Goal: Information Seeking & Learning: Learn about a topic

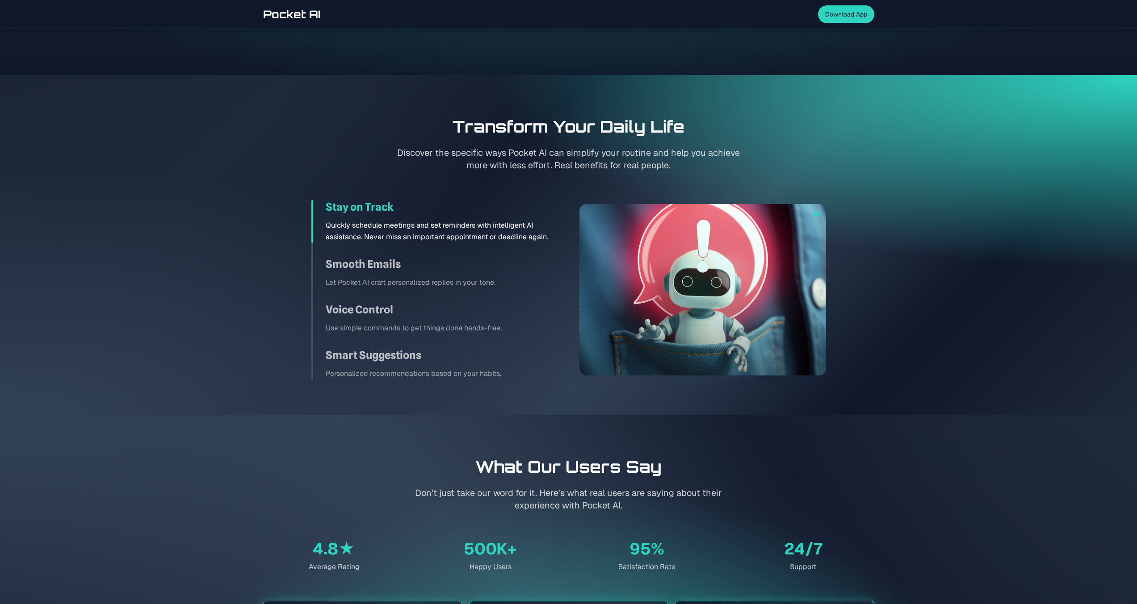
scroll to position [1176, 0]
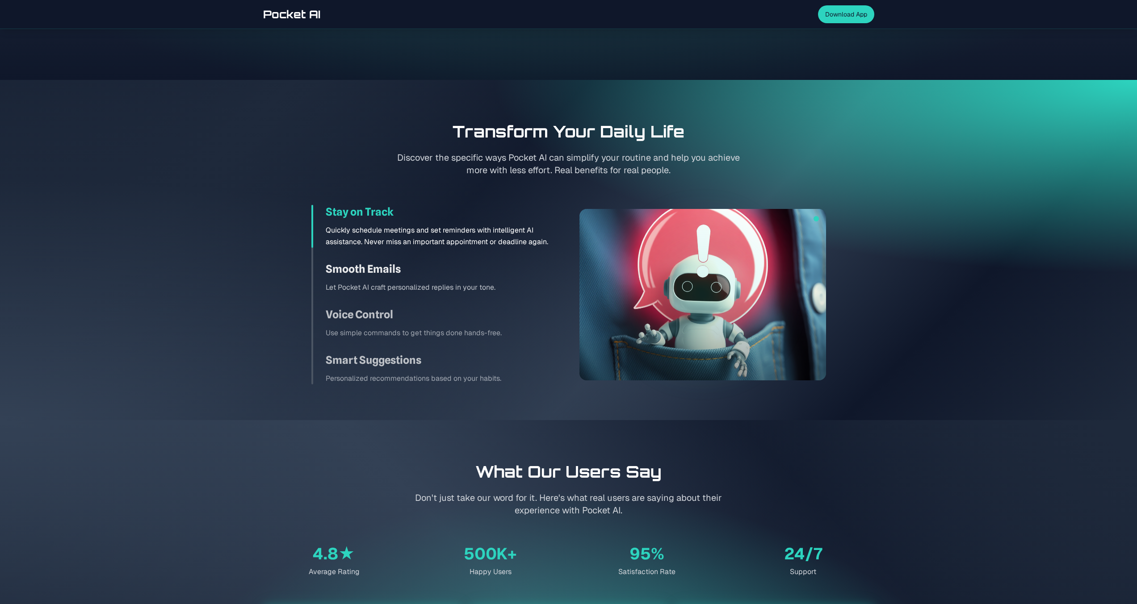
click at [359, 269] on h3 "Smooth Emails" at bounding box center [442, 269] width 232 height 14
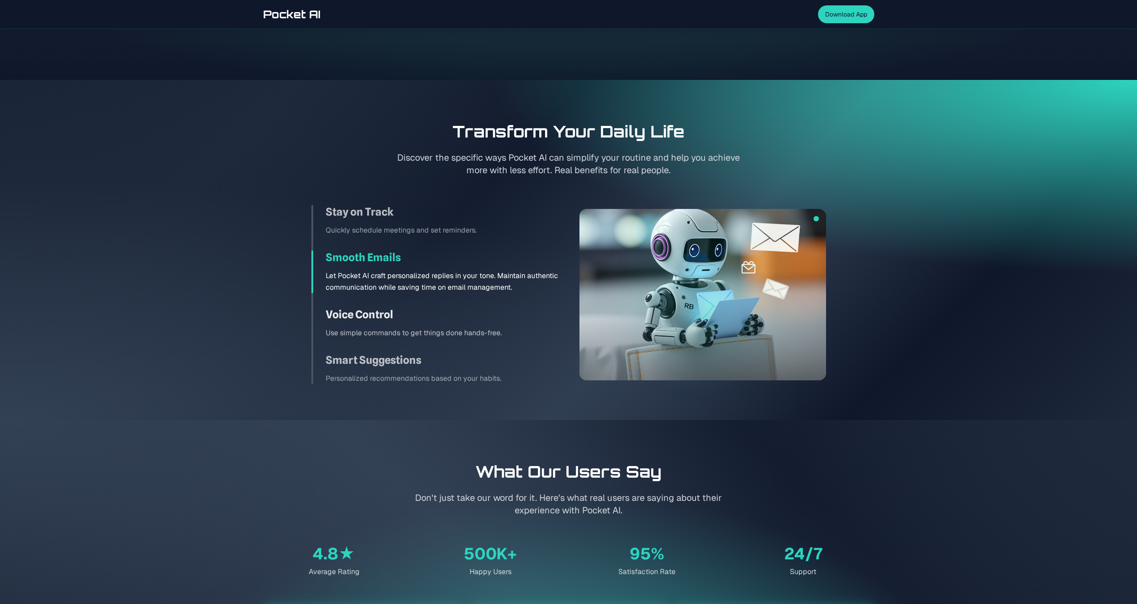
click at [361, 317] on h3 "Voice Control" at bounding box center [442, 315] width 232 height 14
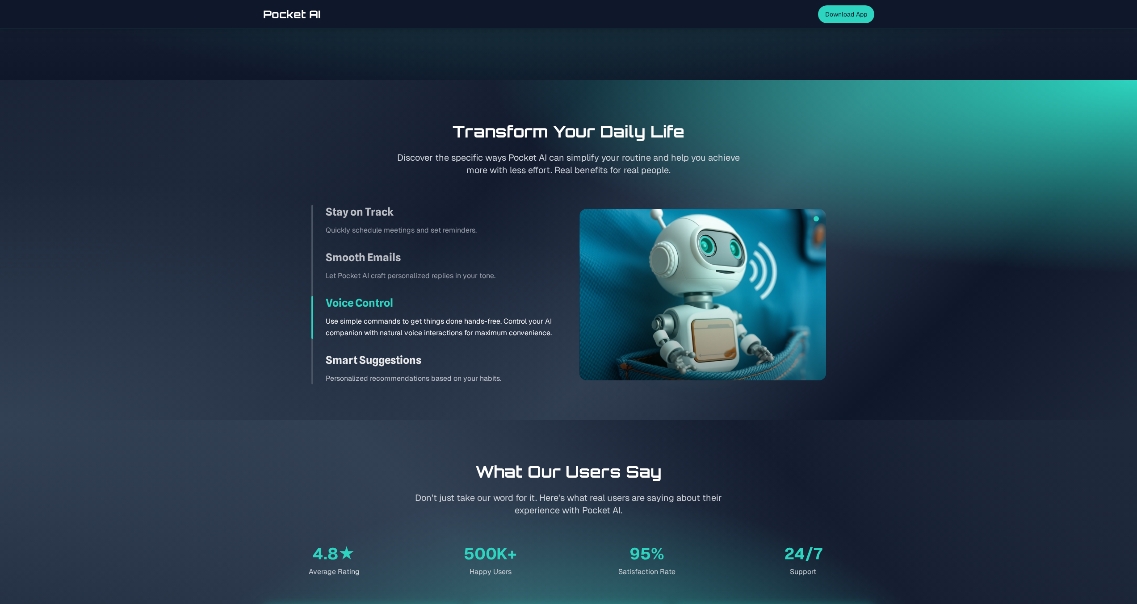
click at [364, 353] on h3 "Smart Suggestions" at bounding box center [442, 360] width 232 height 14
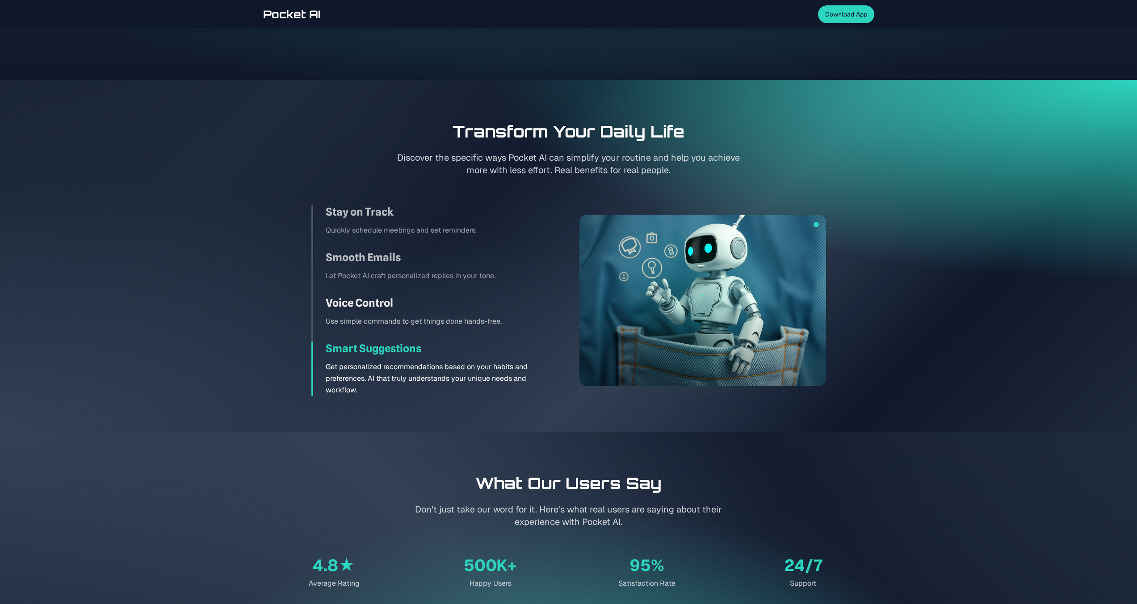
click at [371, 323] on p "Use simple commands to get things done hands-free." at bounding box center [442, 322] width 232 height 12
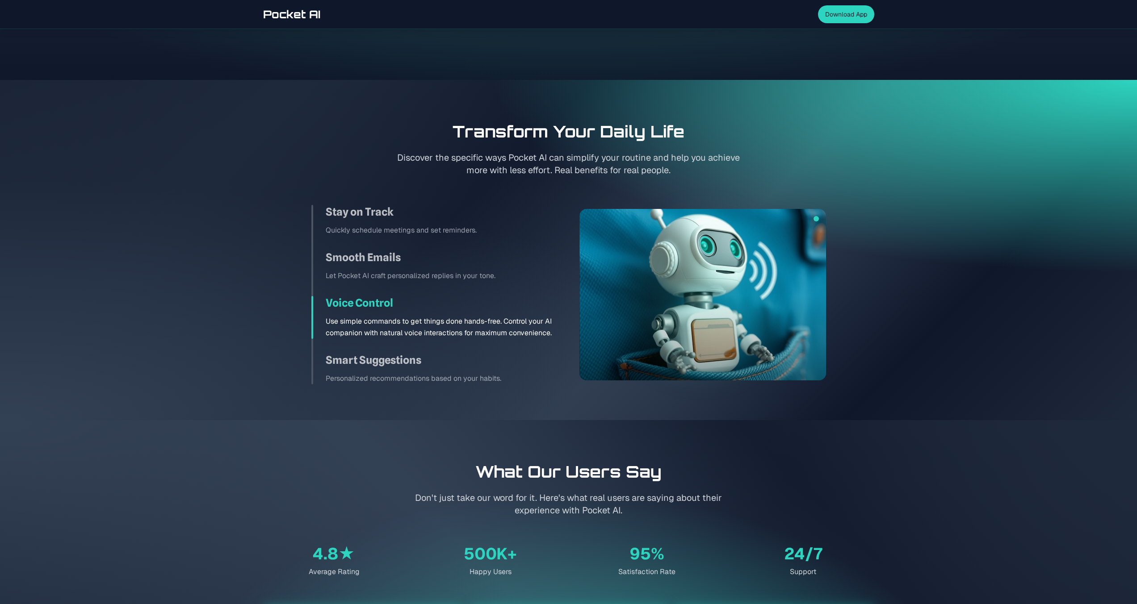
click at [381, 283] on div "Stay on Track Quickly schedule meetings and set reminders. Smooth Emails Let Po…" at bounding box center [434, 295] width 247 height 180
click at [394, 251] on h3 "Smooth Emails" at bounding box center [442, 258] width 232 height 14
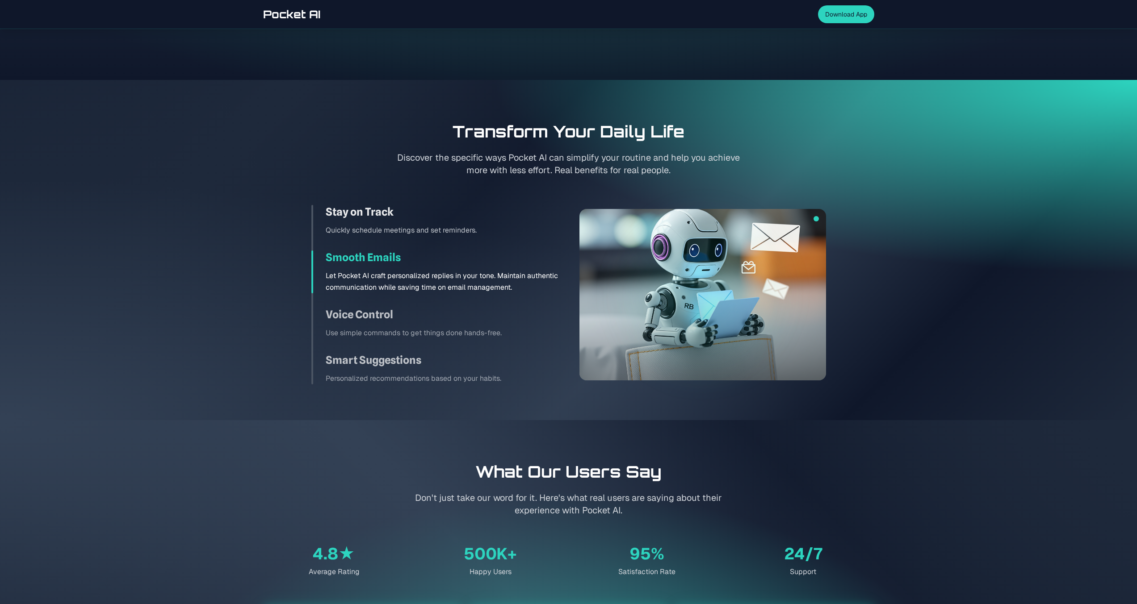
click at [402, 226] on p "Quickly schedule meetings and set reminders." at bounding box center [442, 231] width 232 height 12
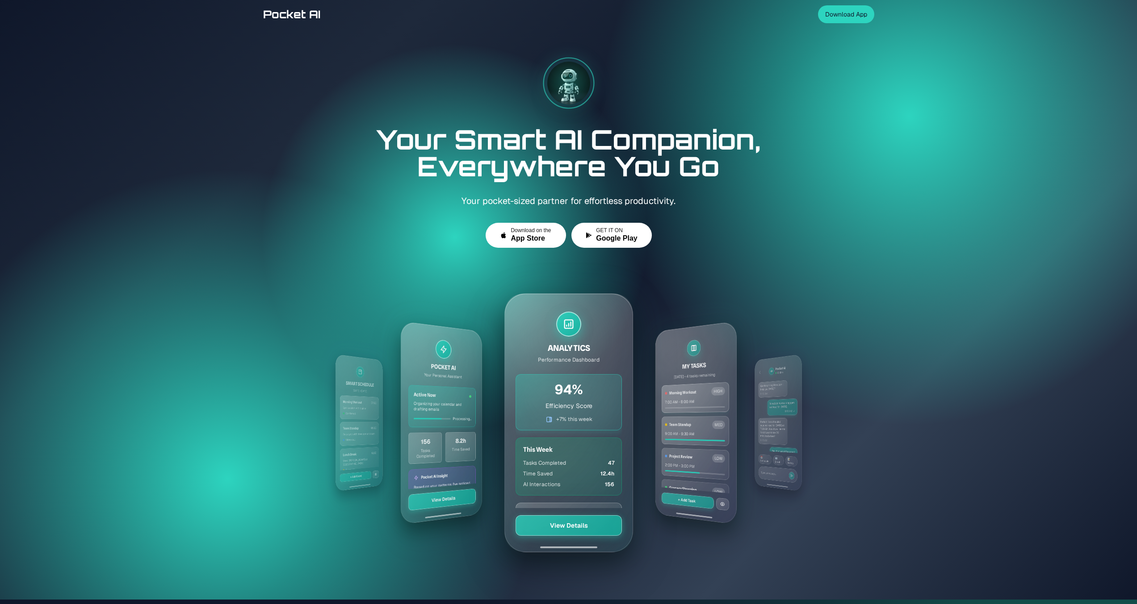
scroll to position [0, 0]
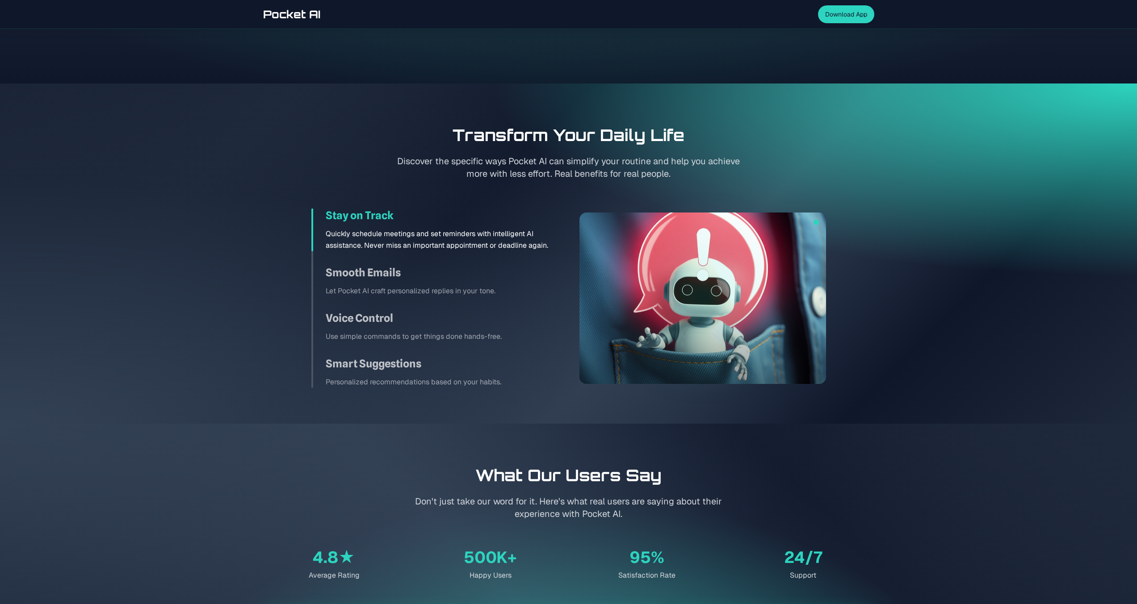
scroll to position [1208, 0]
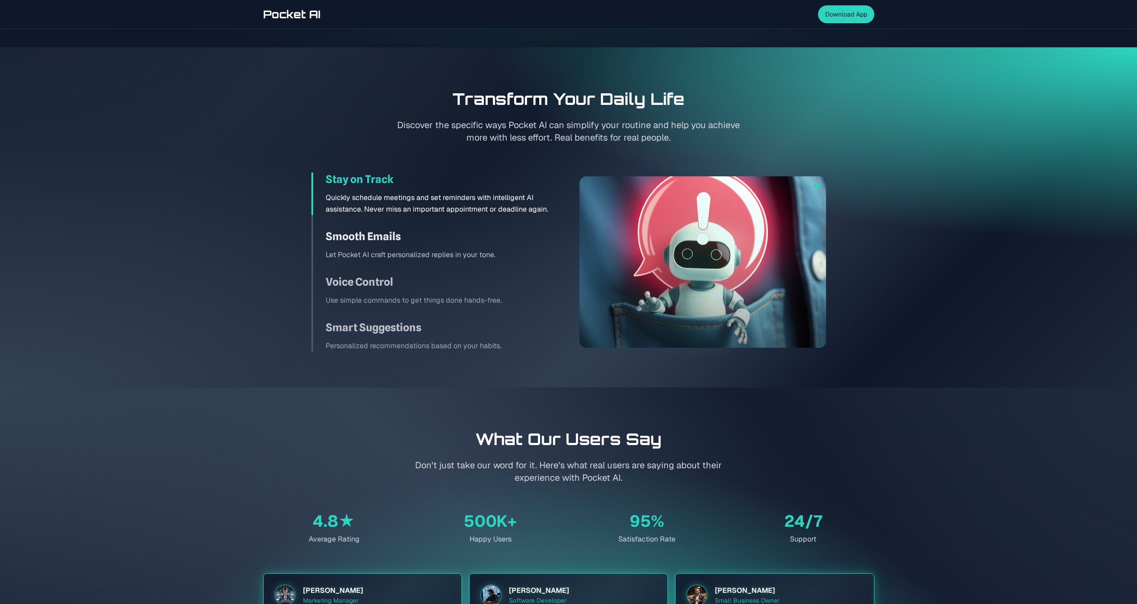
click at [496, 243] on h3 "Smooth Emails" at bounding box center [442, 237] width 232 height 14
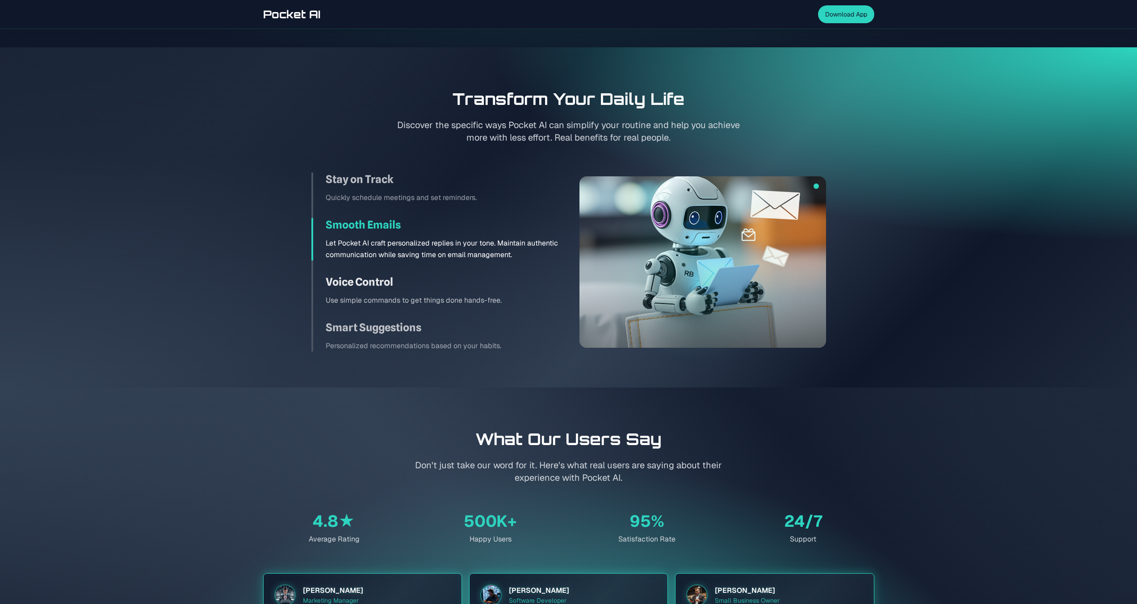
click at [486, 290] on div "Voice Control Use simple commands to get things done hands-free." at bounding box center [434, 290] width 247 height 31
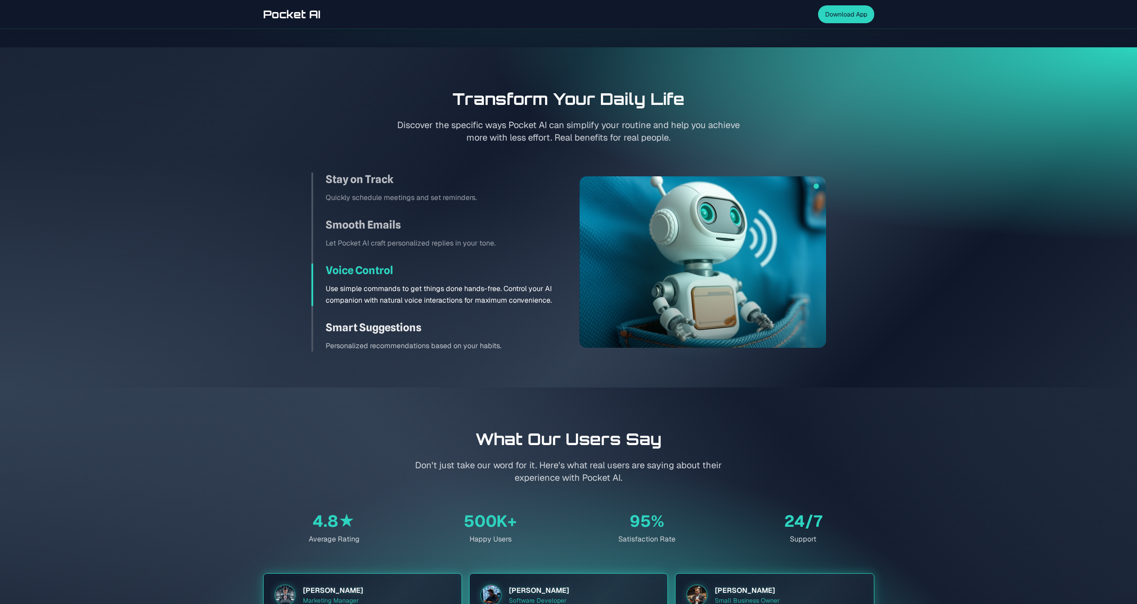
click at [479, 330] on h3 "Smart Suggestions" at bounding box center [442, 328] width 232 height 14
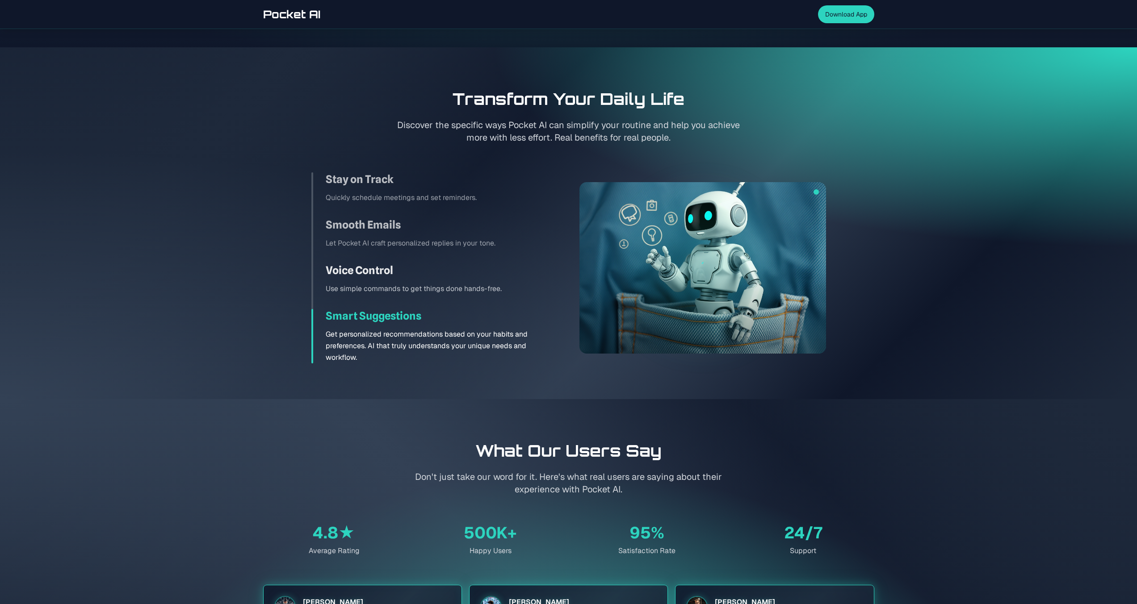
click at [486, 294] on p "Use simple commands to get things done hands-free." at bounding box center [442, 289] width 232 height 12
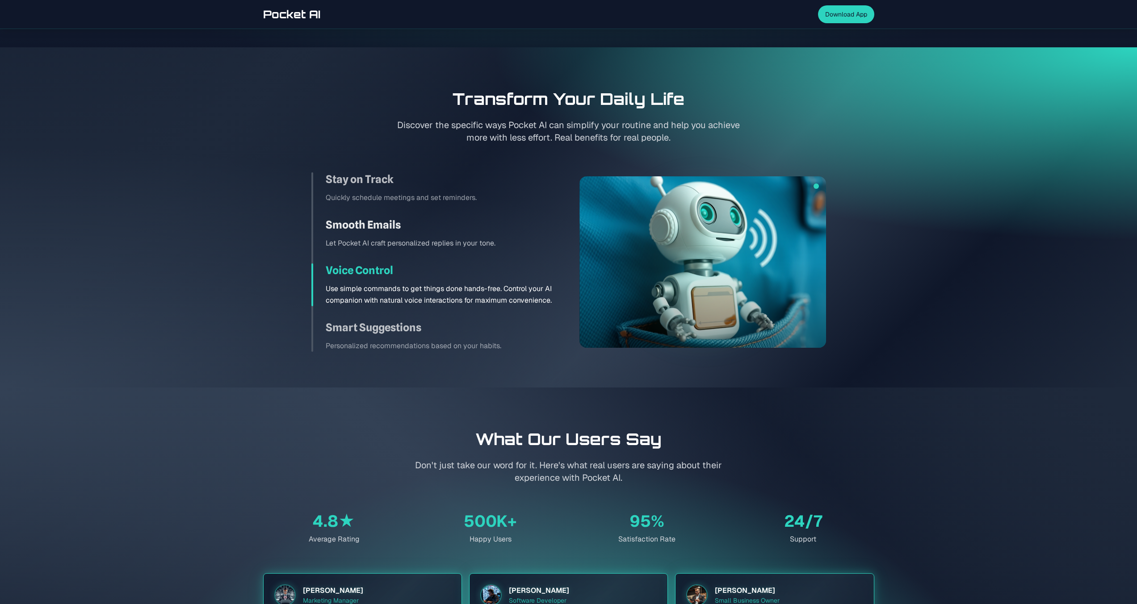
click at [494, 230] on h3 "Smooth Emails" at bounding box center [442, 225] width 232 height 14
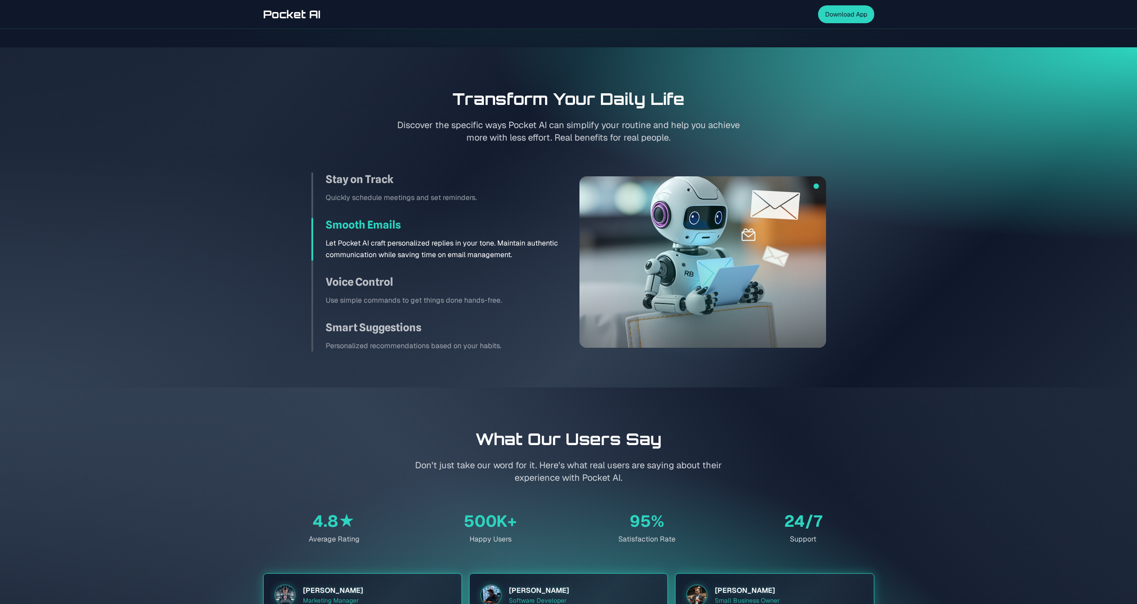
click at [494, 213] on div "Stay on Track Quickly schedule meetings and set reminders. Smooth Emails Let Po…" at bounding box center [434, 262] width 247 height 180
click at [492, 210] on div "Stay on Track Quickly schedule meetings and set reminders. Smooth Emails Let Po…" at bounding box center [434, 262] width 247 height 180
click at [485, 208] on div "Stay on Track Quickly schedule meetings and set reminders. Smooth Emails Let Po…" at bounding box center [434, 262] width 247 height 180
click at [477, 204] on div "Stay on Track Quickly schedule meetings and set reminders. Smooth Emails Let Po…" at bounding box center [434, 262] width 247 height 180
click at [472, 202] on p "Quickly schedule meetings and set reminders." at bounding box center [442, 198] width 232 height 12
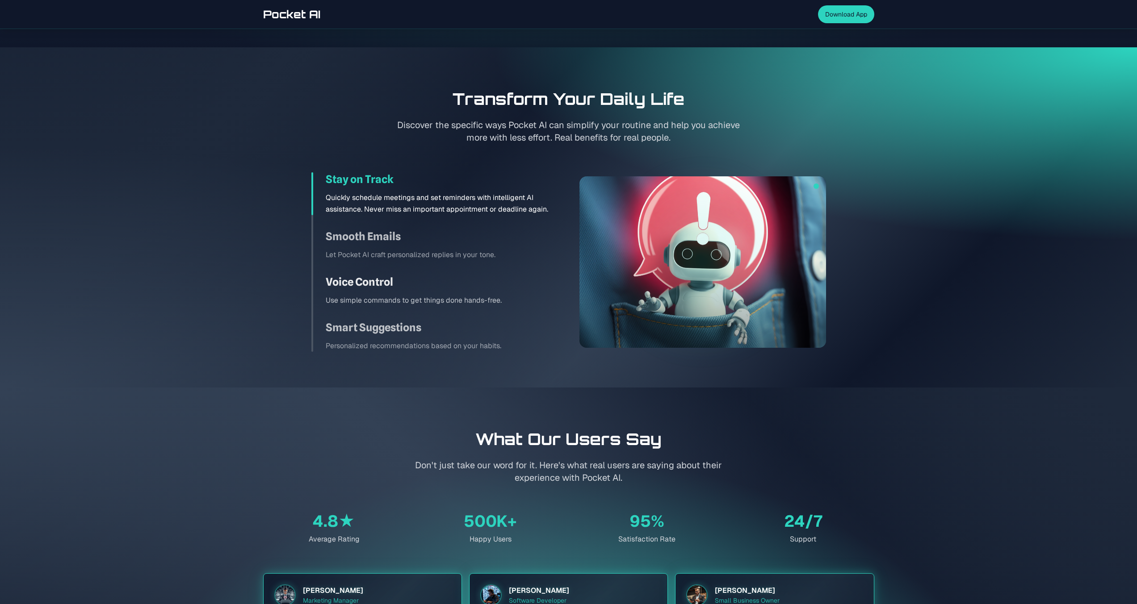
click at [455, 284] on h3 "Voice Control" at bounding box center [442, 282] width 232 height 14
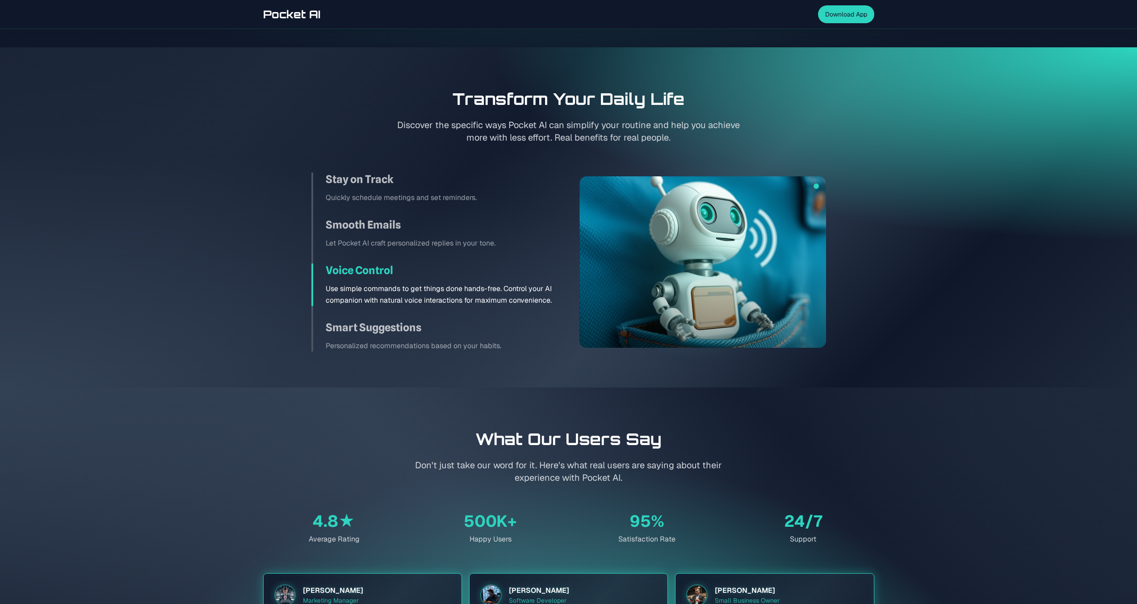
click at [462, 252] on div "Stay on Track Quickly schedule meetings and set reminders. Smooth Emails Let Po…" at bounding box center [434, 262] width 247 height 180
click at [464, 240] on p "Let Pocket AI craft personalized replies in your tone." at bounding box center [442, 244] width 232 height 12
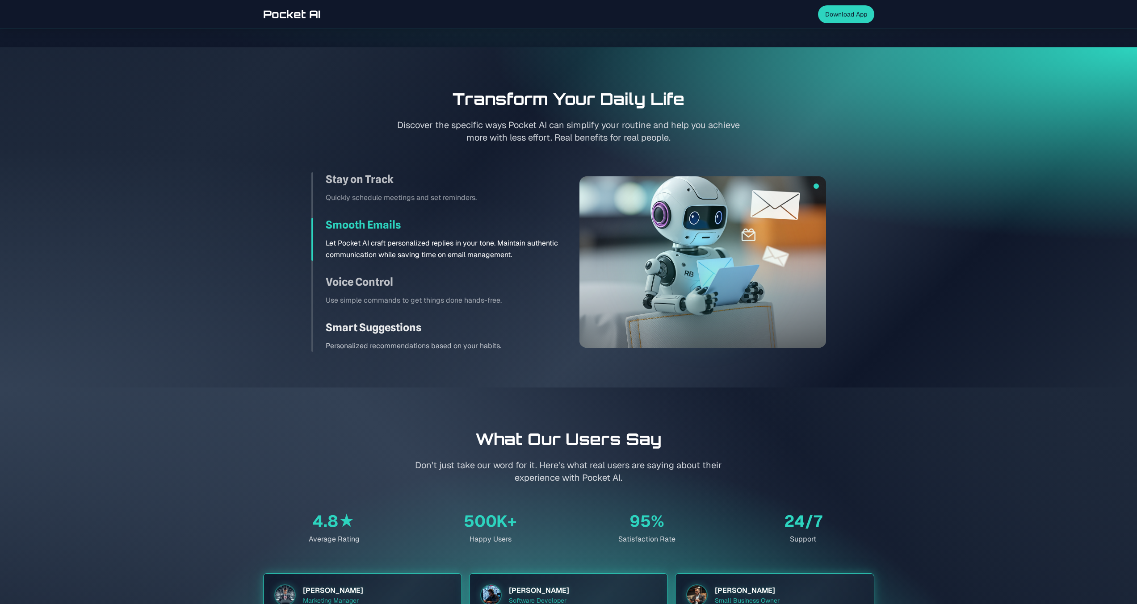
click at [445, 332] on h3 "Smart Suggestions" at bounding box center [442, 328] width 232 height 14
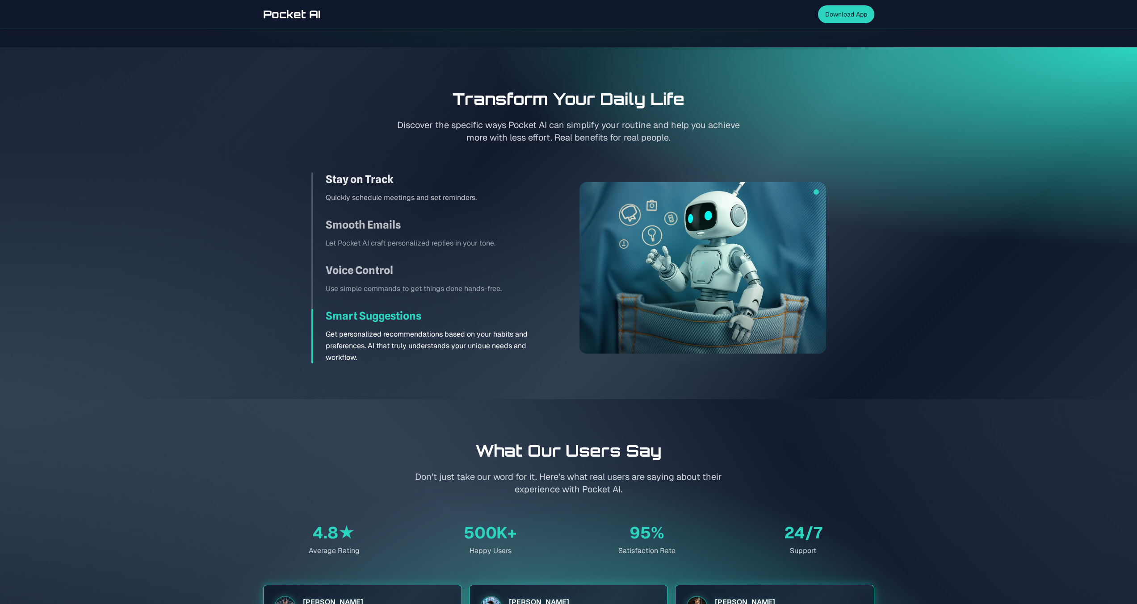
click at [474, 194] on p "Quickly schedule meetings and set reminders." at bounding box center [442, 198] width 232 height 12
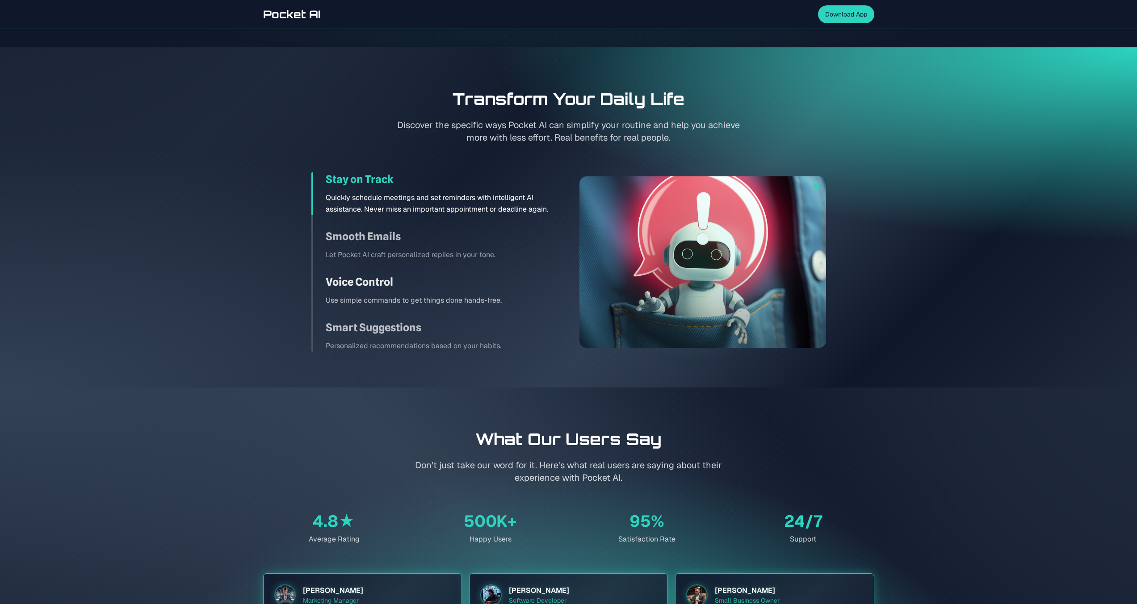
click at [450, 303] on p "Use simple commands to get things done hands-free." at bounding box center [442, 301] width 232 height 12
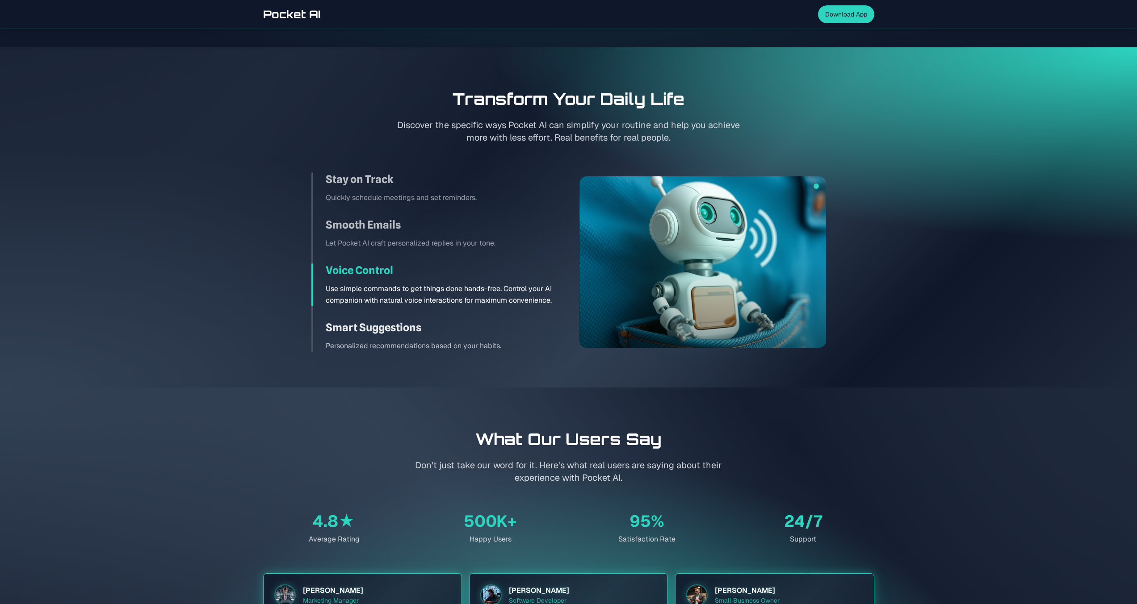
click at [439, 350] on p "Personalized recommendations based on your habits." at bounding box center [442, 346] width 232 height 12
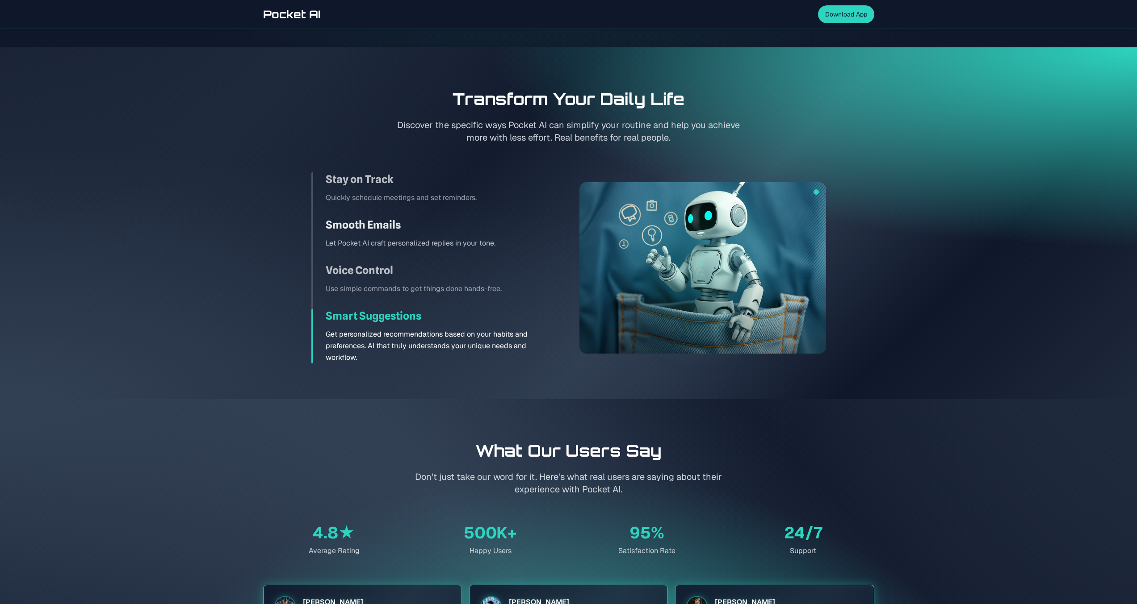
click at [461, 233] on div "Smooth Emails Let Pocket AI craft personalized replies in your tone." at bounding box center [434, 233] width 247 height 31
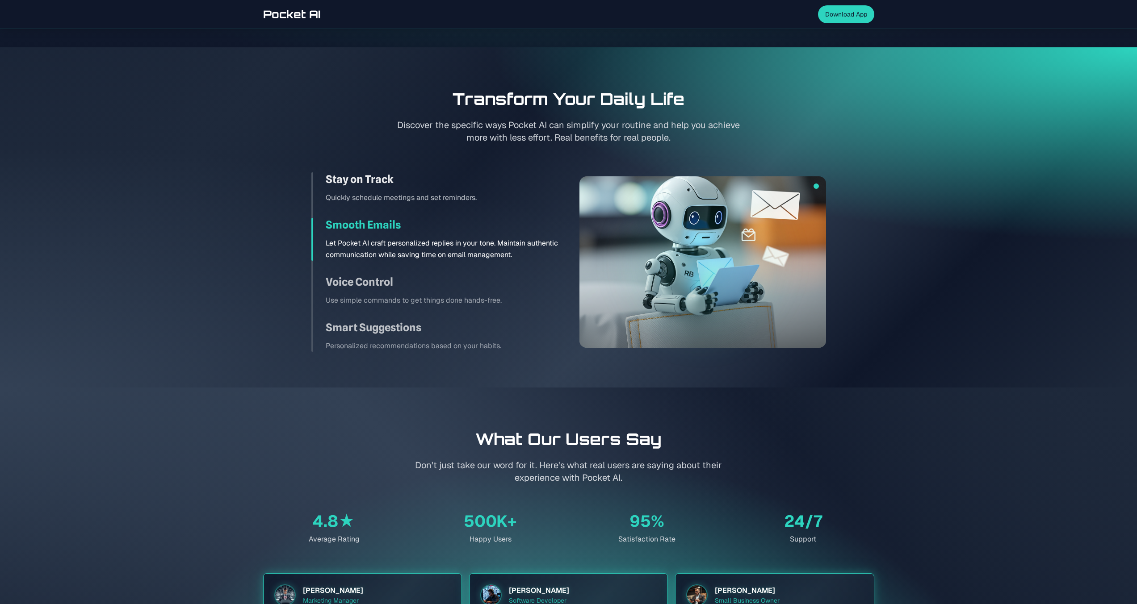
click at [476, 186] on h3 "Stay on Track" at bounding box center [442, 179] width 232 height 14
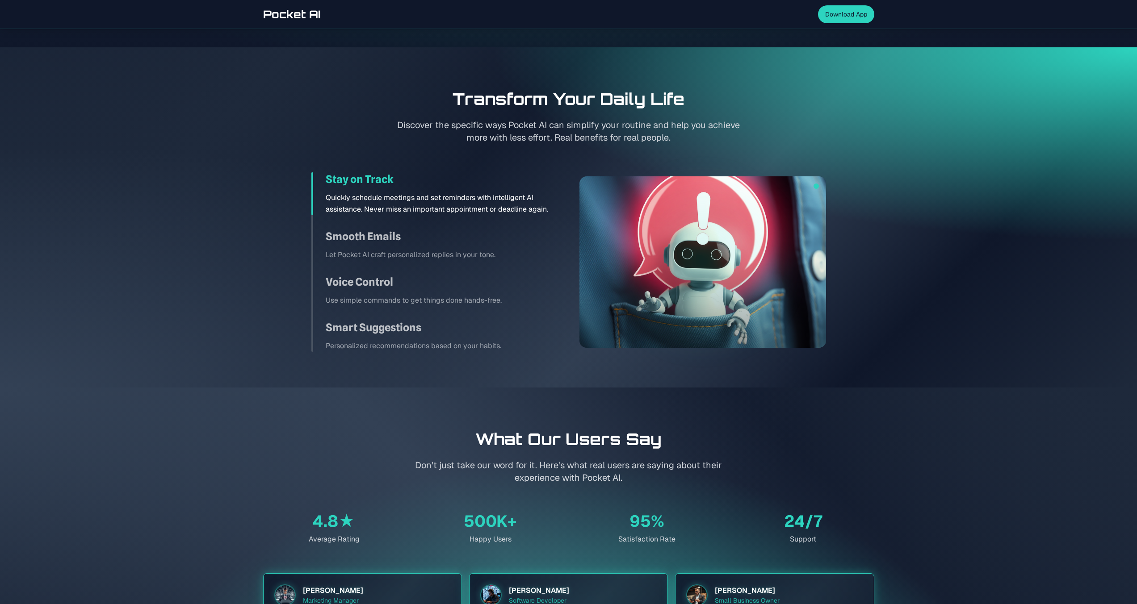
click at [465, 221] on div "Stay on Track Quickly schedule meetings and set reminders with intelligent AI a…" at bounding box center [434, 262] width 247 height 180
click at [460, 243] on h3 "Smooth Emails" at bounding box center [442, 237] width 232 height 14
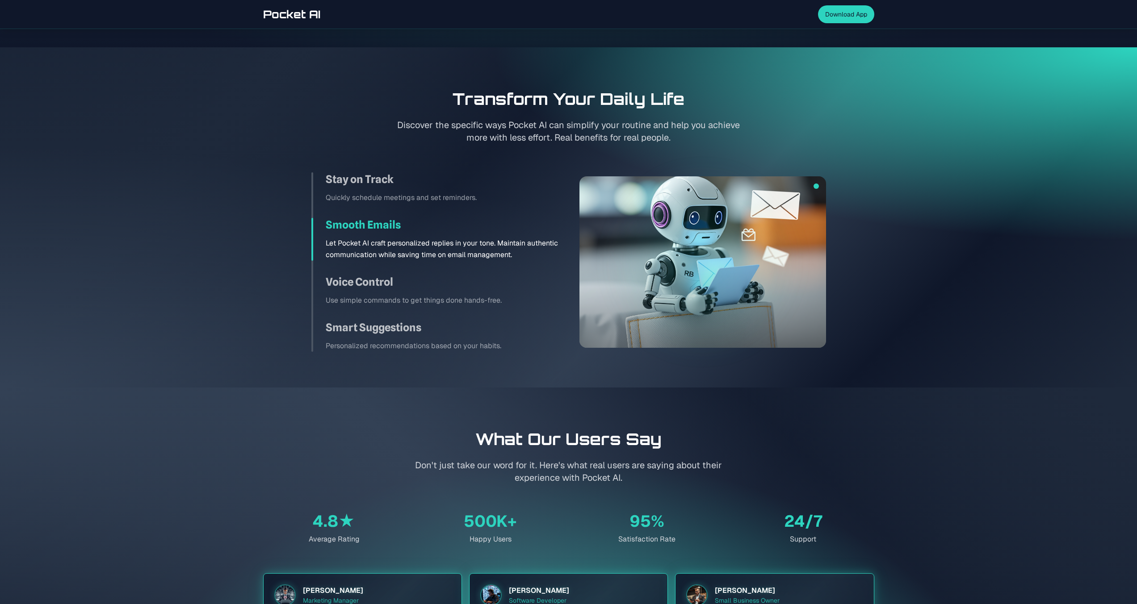
click at [443, 316] on div "Stay on Track Quickly schedule meetings and set reminders. Smooth Emails Let Po…" at bounding box center [434, 262] width 247 height 180
click at [448, 298] on p "Use simple commands to get things done hands-free." at bounding box center [442, 301] width 232 height 12
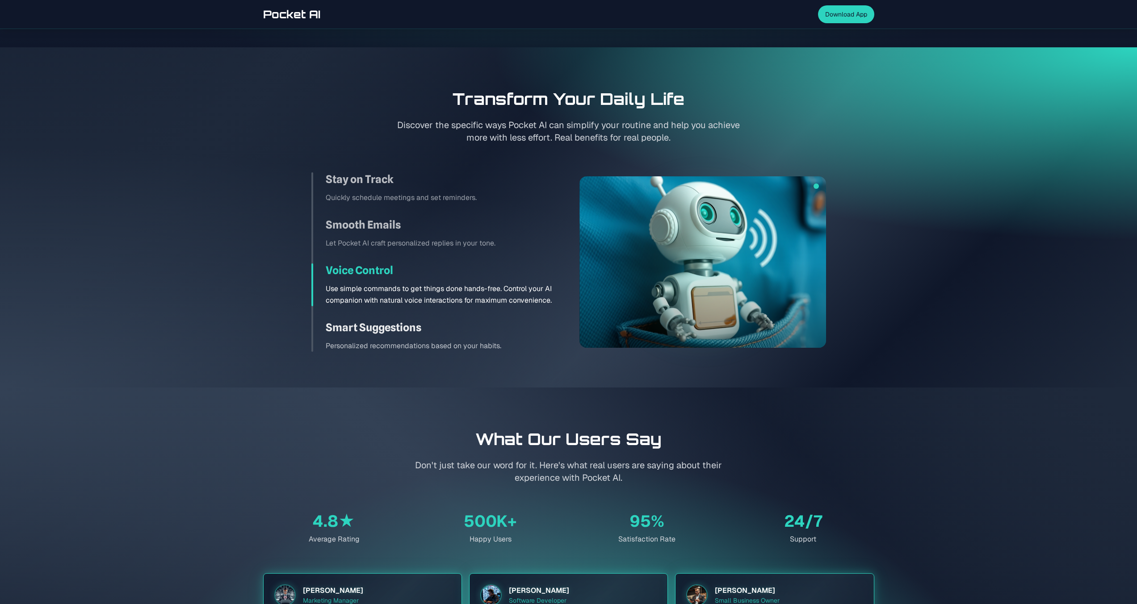
click at [440, 333] on h3 "Smart Suggestions" at bounding box center [442, 328] width 232 height 14
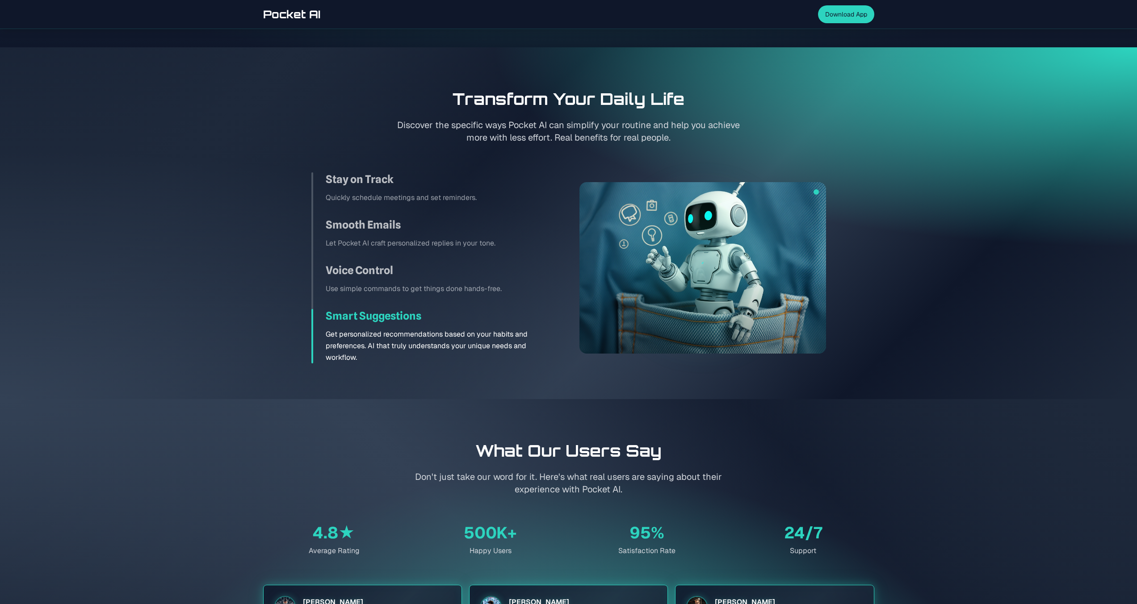
click at [451, 296] on div "Stay on Track Quickly schedule meetings and set reminders. Smooth Emails Let Po…" at bounding box center [434, 267] width 247 height 191
click at [457, 262] on div "Stay on Track Quickly schedule meetings and set reminders. Smooth Emails Let Po…" at bounding box center [434, 267] width 247 height 191
click at [461, 235] on div "Smooth Emails Let Pocket AI craft personalized replies in your tone." at bounding box center [434, 233] width 247 height 31
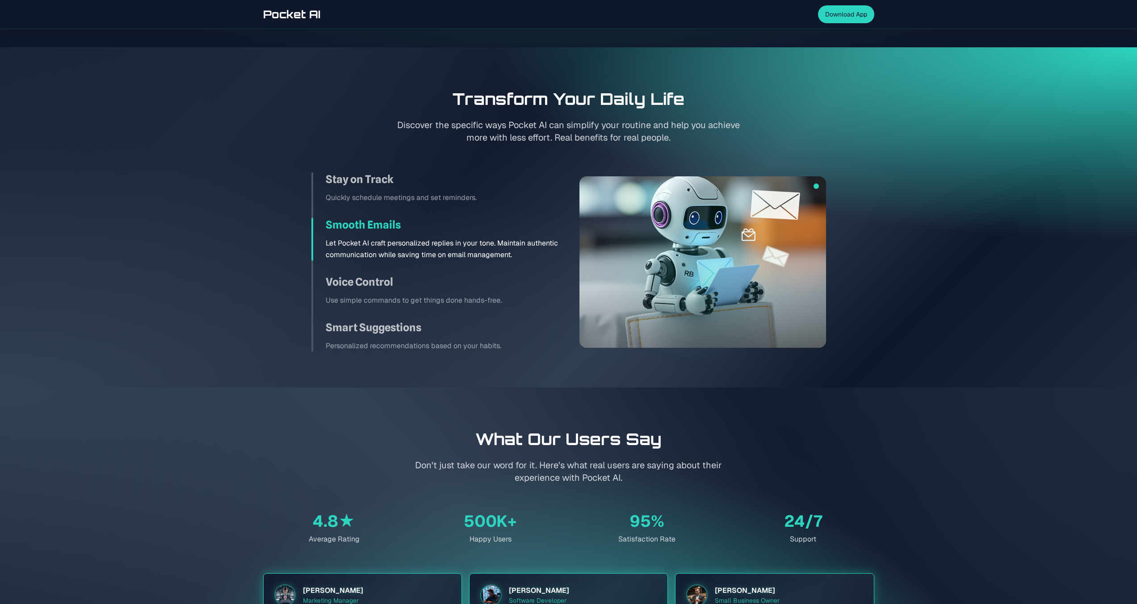
click at [461, 204] on div "Stay on Track Quickly schedule meetings and set reminders. Smooth Emails Let Po…" at bounding box center [434, 262] width 247 height 180
click at [461, 199] on p "Quickly schedule meetings and set reminders." at bounding box center [442, 198] width 232 height 12
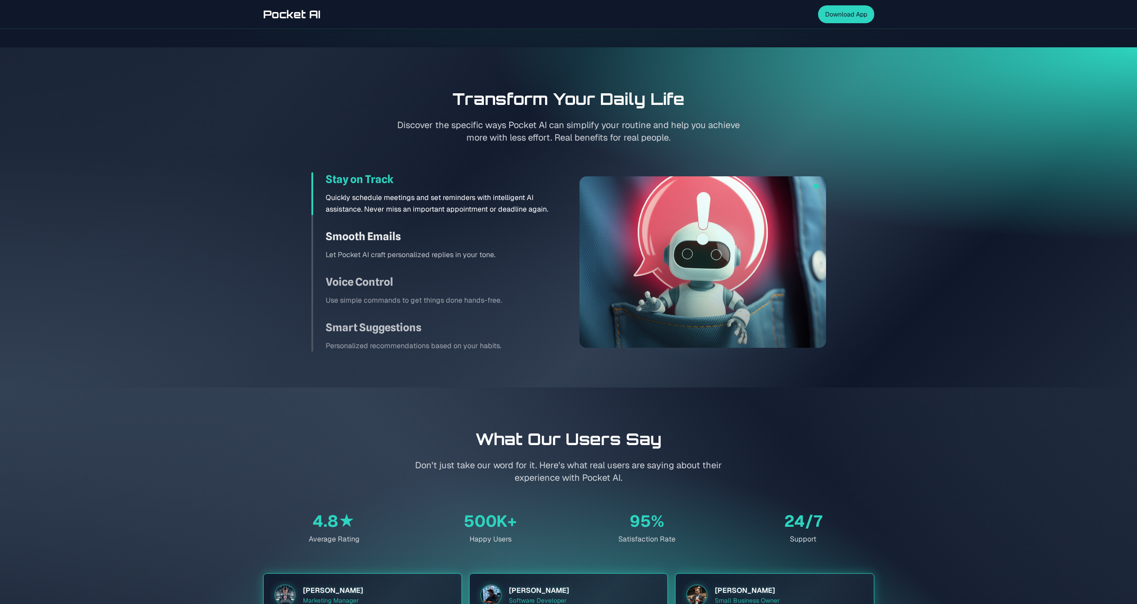
click at [458, 238] on h3 "Smooth Emails" at bounding box center [442, 237] width 232 height 14
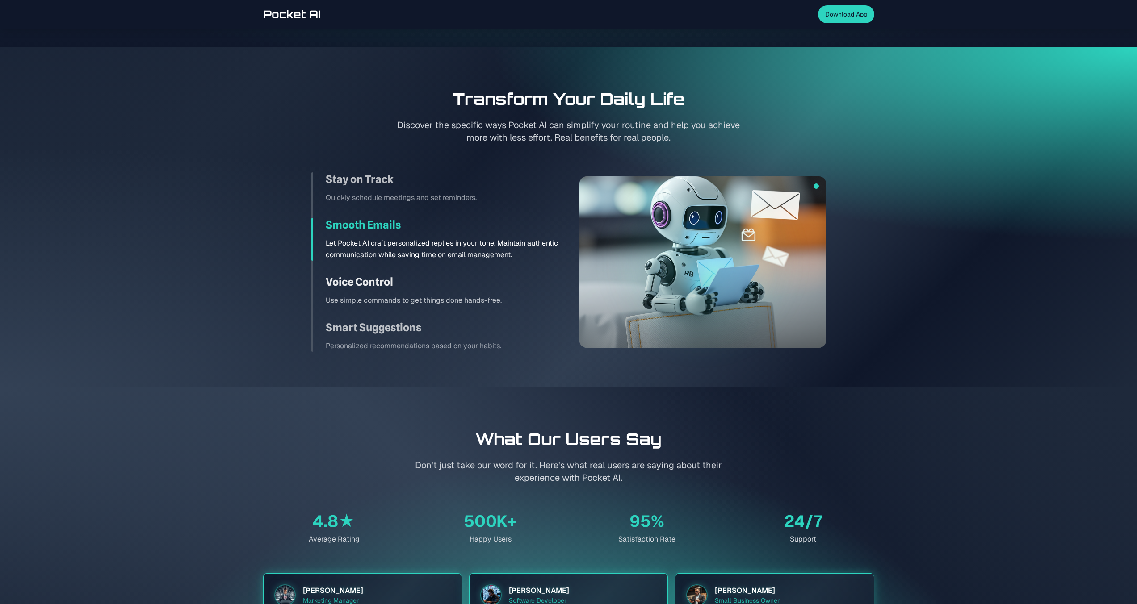
click at [454, 281] on h3 "Voice Control" at bounding box center [442, 282] width 232 height 14
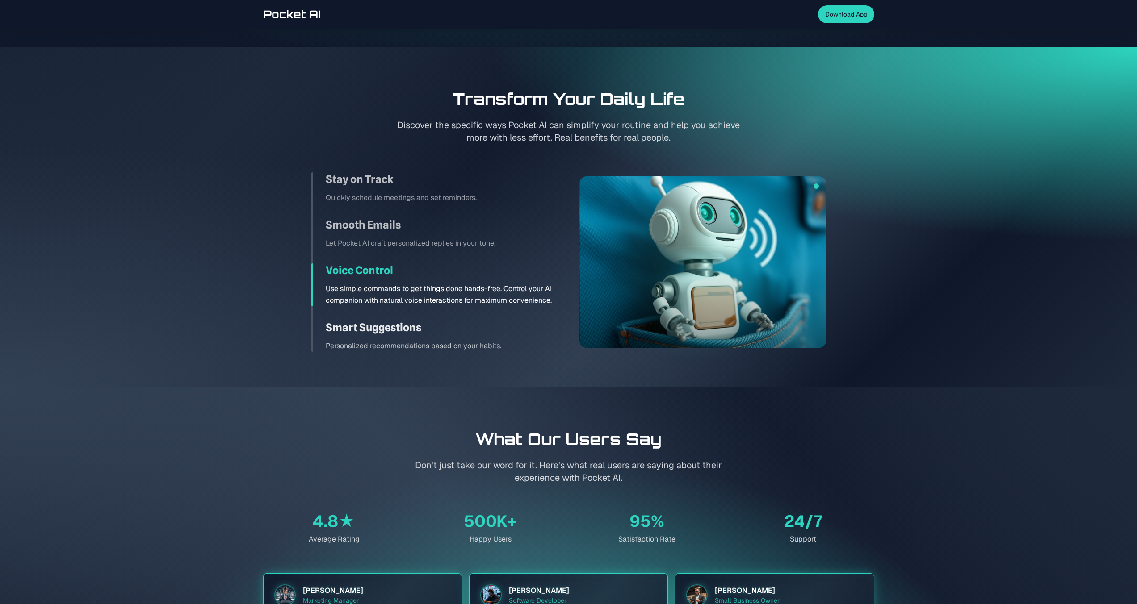
click at [449, 333] on h3 "Smart Suggestions" at bounding box center [442, 328] width 232 height 14
